Goal: Transaction & Acquisition: Purchase product/service

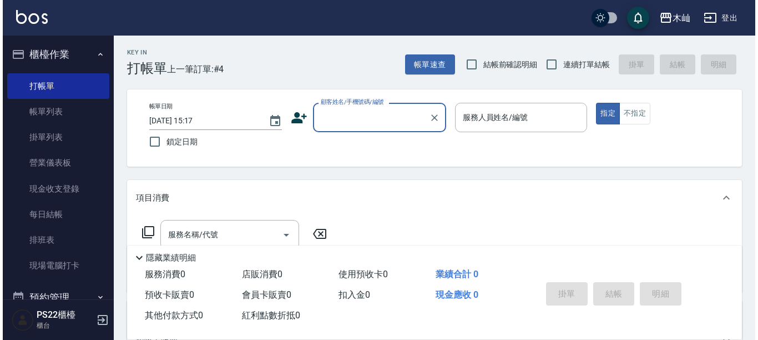
scroll to position [111, 0]
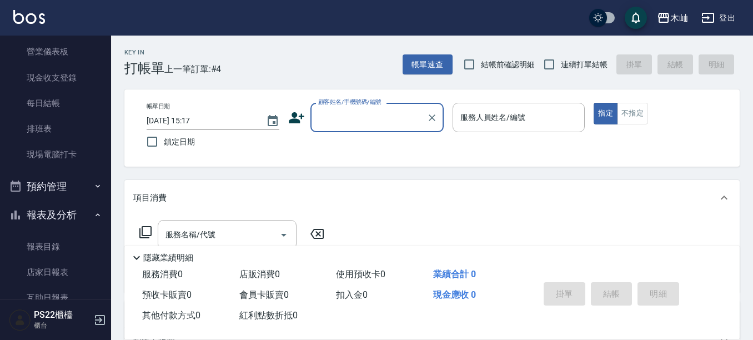
click at [363, 118] on input "顧客姓名/手機號碼/編號" at bounding box center [368, 117] width 107 height 19
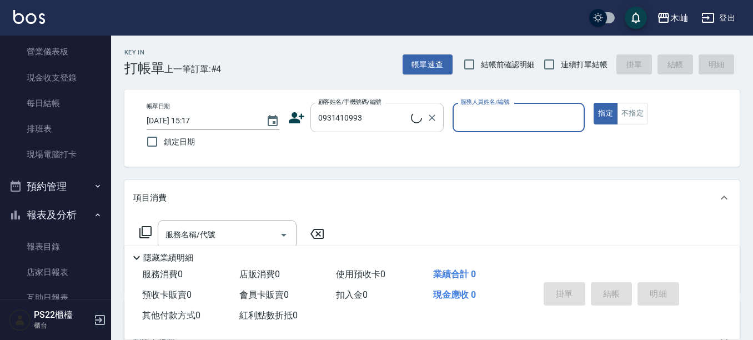
type input "貝貝/0931410993/6566"
click at [296, 118] on icon at bounding box center [296, 117] width 17 height 17
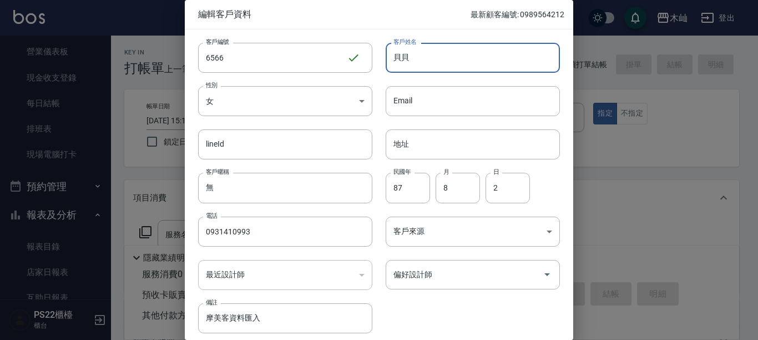
click at [469, 58] on input "貝貝" at bounding box center [473, 58] width 174 height 30
type input "貝"
type input "x"
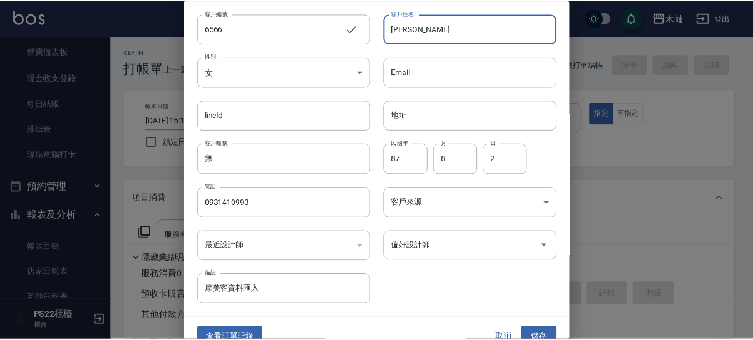
scroll to position [45, 0]
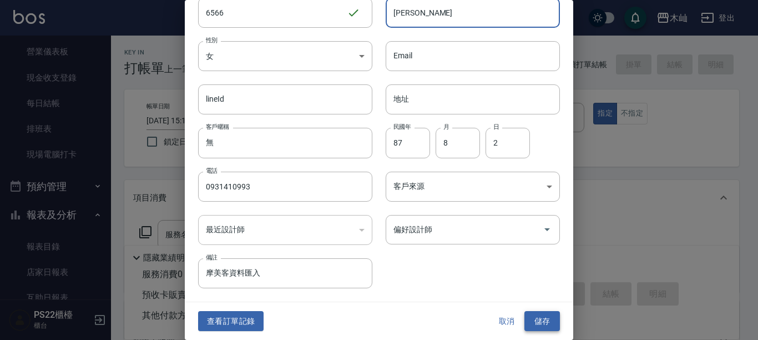
type input "[PERSON_NAME]"
click at [533, 318] on button "儲存" at bounding box center [543, 321] width 36 height 21
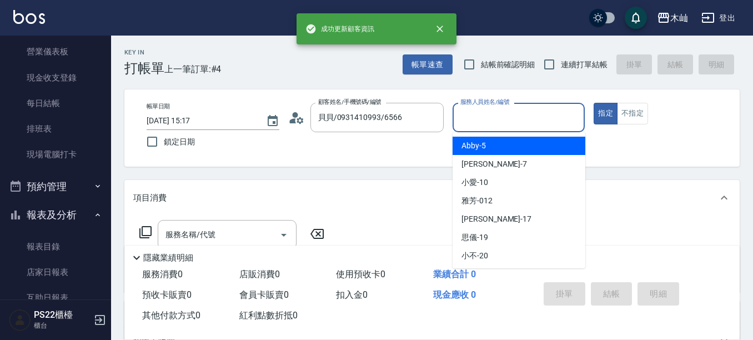
click at [491, 119] on input "服務人員姓名/編號" at bounding box center [518, 117] width 123 height 19
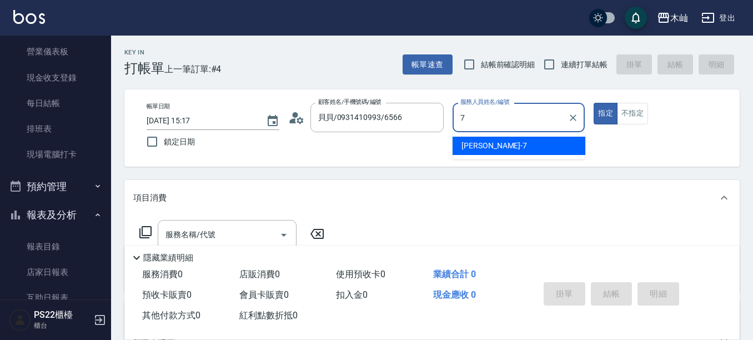
type input "[PERSON_NAME]-7"
type button "true"
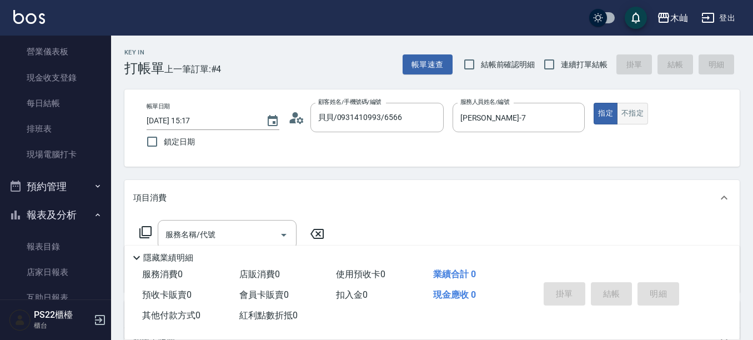
click at [626, 122] on button "不指定" at bounding box center [632, 114] width 31 height 22
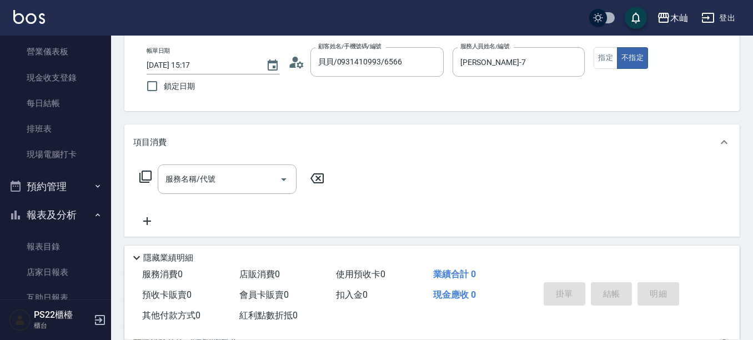
click at [189, 180] on input "服務名稱/代號" at bounding box center [219, 178] width 112 height 19
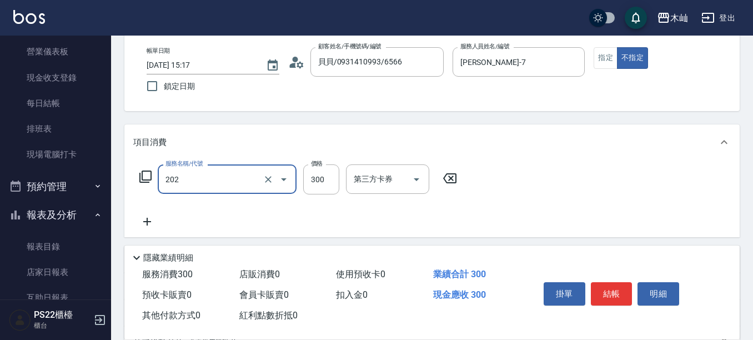
type input "單剪(202)"
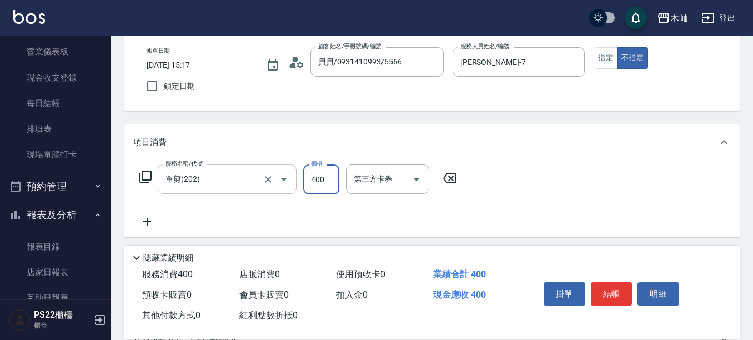
type input "400"
drag, startPoint x: 612, startPoint y: 287, endPoint x: 603, endPoint y: 285, distance: 9.2
click at [612, 288] on button "結帳" at bounding box center [612, 293] width 42 height 23
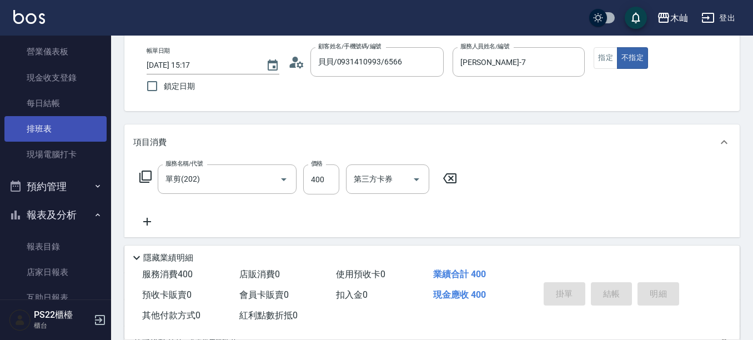
drag, startPoint x: 51, startPoint y: 124, endPoint x: 35, endPoint y: 107, distance: 22.8
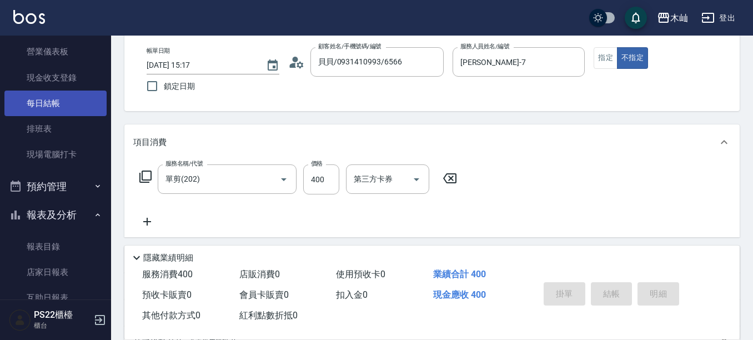
click at [51, 124] on link "排班表" at bounding box center [55, 129] width 102 height 26
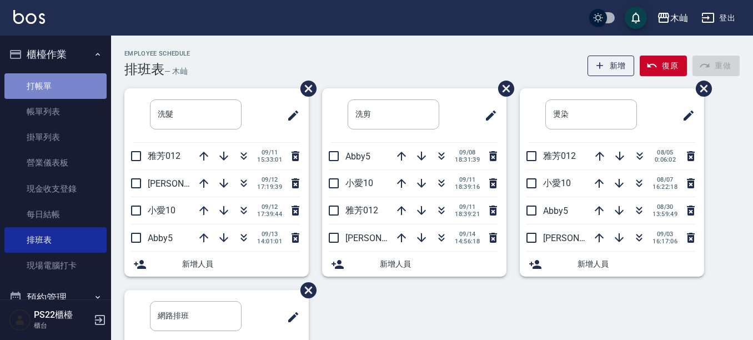
click at [75, 91] on link "打帳單" at bounding box center [55, 86] width 102 height 26
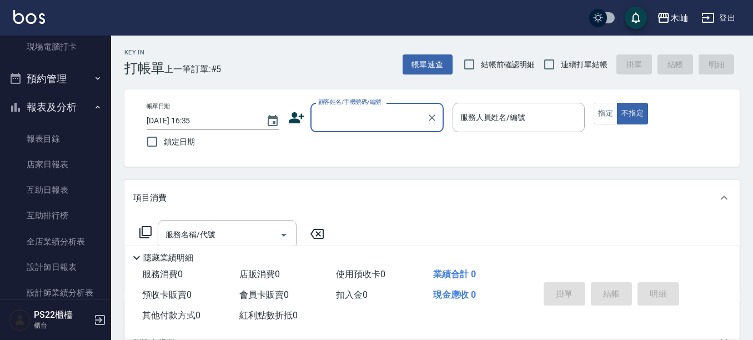
scroll to position [222, 0]
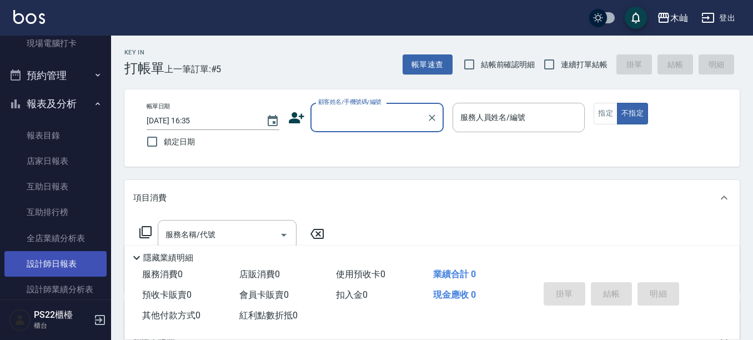
click at [64, 256] on link "設計師日報表" at bounding box center [55, 264] width 102 height 26
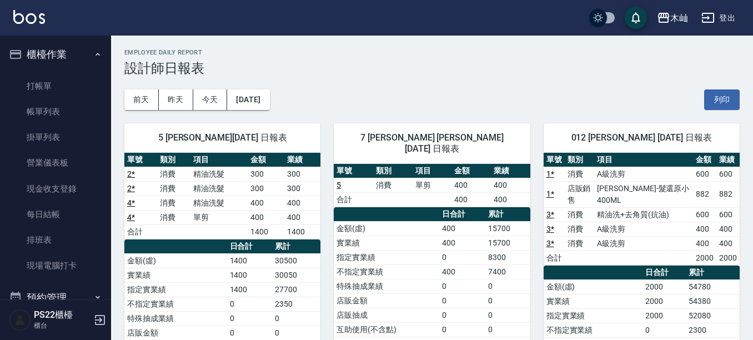
click at [73, 71] on ul "打帳單 帳單列表 掛單列表 營業儀表板 現金收支登錄 每日結帳 排班表 現場電腦打卡" at bounding box center [55, 176] width 102 height 214
click at [77, 80] on link "打帳單" at bounding box center [55, 86] width 102 height 26
